Goal: Navigation & Orientation: Go to known website

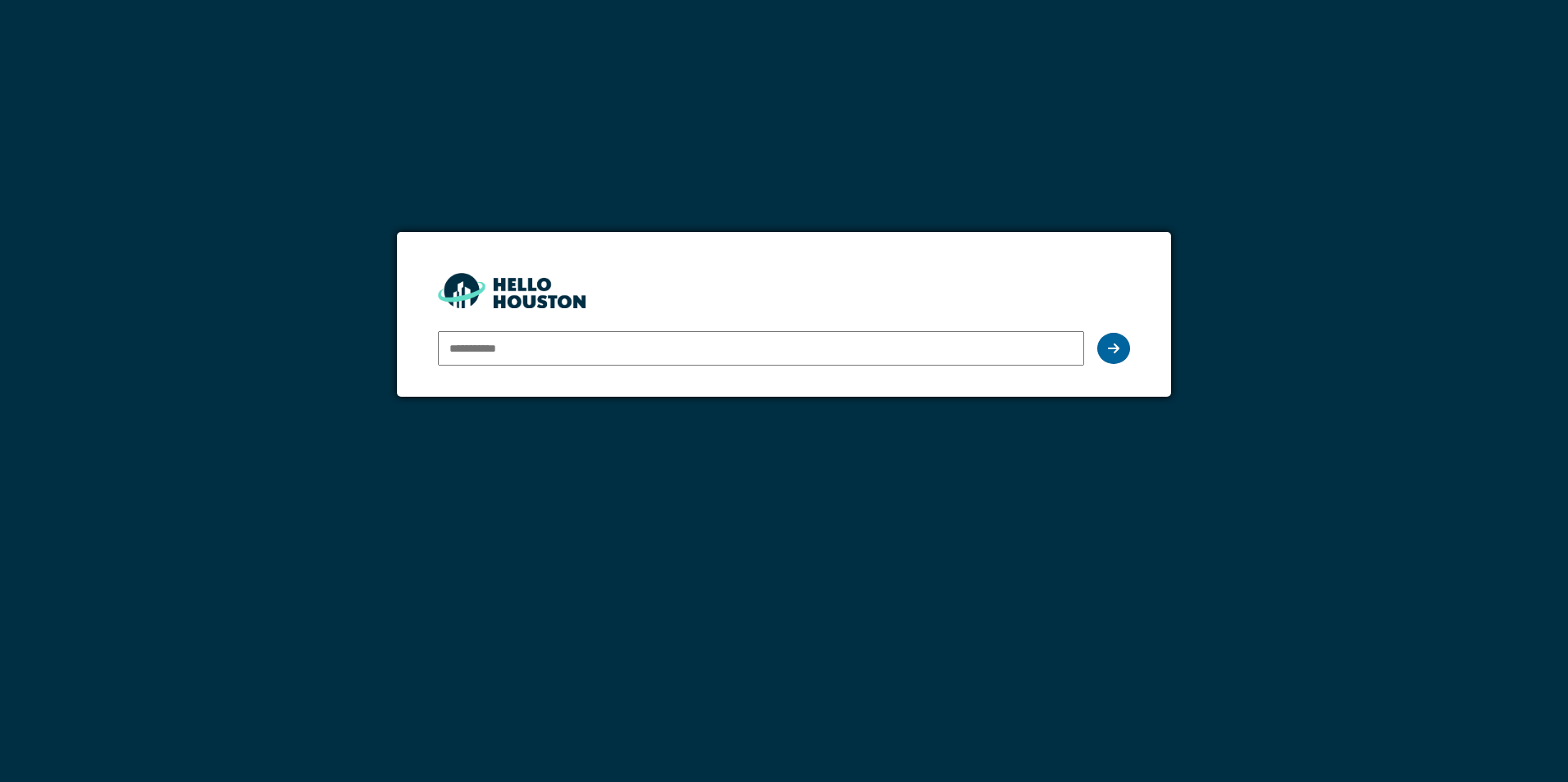
type input "**********"
click at [1106, 355] on div at bounding box center [1113, 348] width 33 height 31
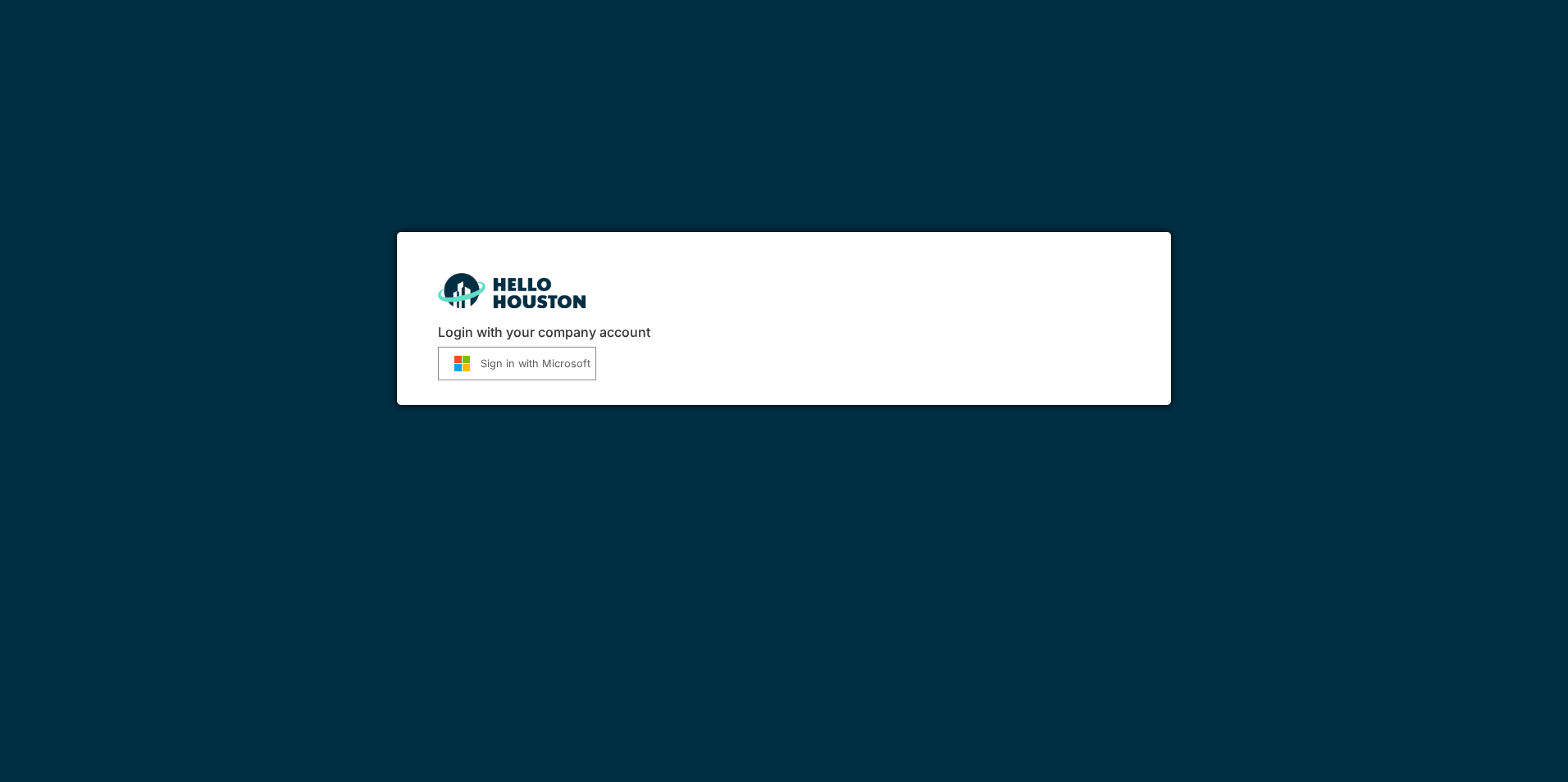
click at [485, 363] on button "Sign in with Microsoft" at bounding box center [516, 364] width 158 height 34
